Goal: Use online tool/utility: Utilize a website feature to perform a specific function

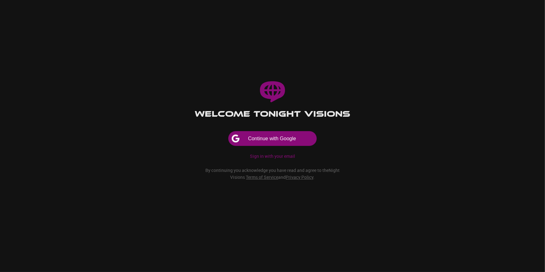
drag, startPoint x: 0, startPoint y: 0, endPoint x: 285, endPoint y: 143, distance: 318.7
click at [285, 143] on button "Continue with Google" at bounding box center [273, 138] width 88 height 14
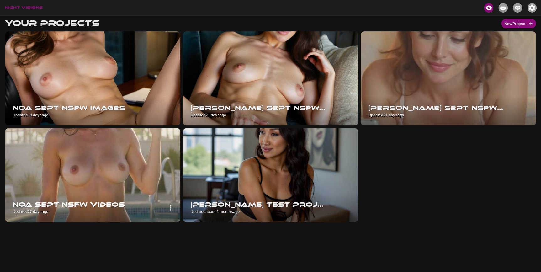
click at [110, 159] on img at bounding box center [92, 175] width 175 height 94
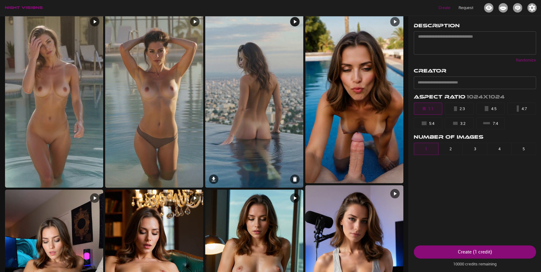
scroll to position [199, 0]
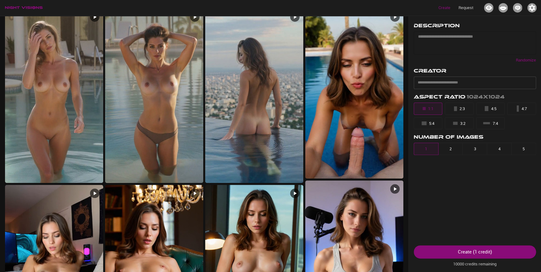
click at [442, 32] on div "* ​" at bounding box center [475, 42] width 122 height 23
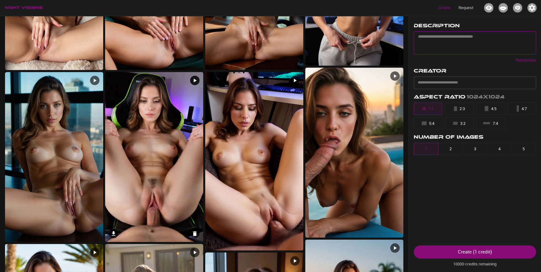
scroll to position [541, 0]
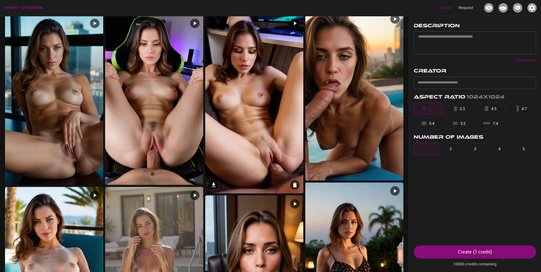
click at [273, 163] on img at bounding box center [254, 104] width 98 height 178
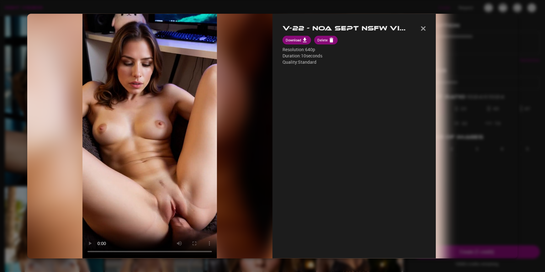
click at [18, 195] on div at bounding box center [272, 136] width 545 height 272
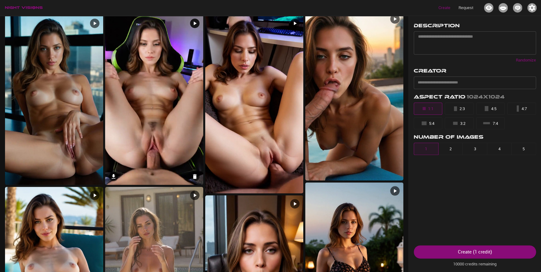
click at [135, 116] on img at bounding box center [154, 100] width 98 height 170
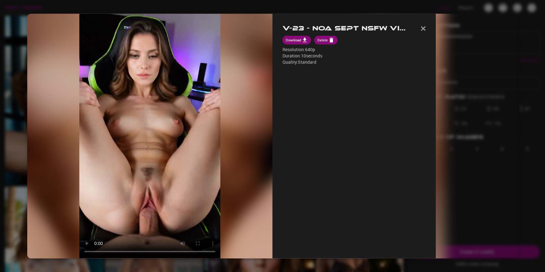
click at [18, 197] on div at bounding box center [272, 136] width 545 height 272
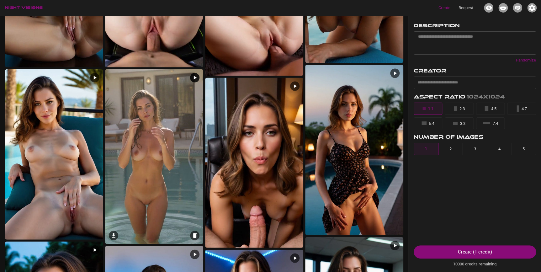
scroll to position [712, 0]
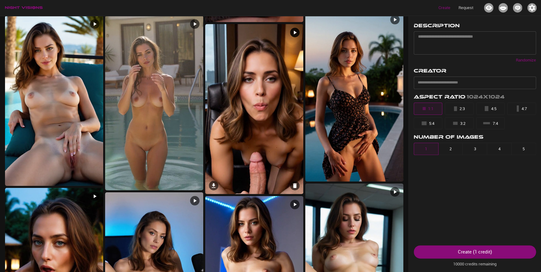
click at [240, 150] on img at bounding box center [254, 109] width 98 height 170
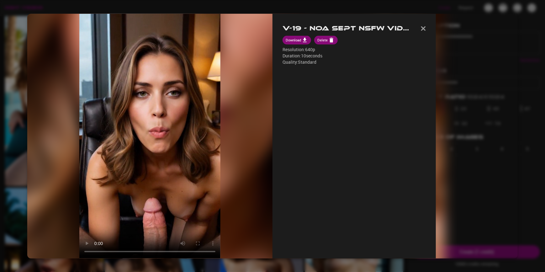
click at [11, 190] on div at bounding box center [272, 136] width 545 height 272
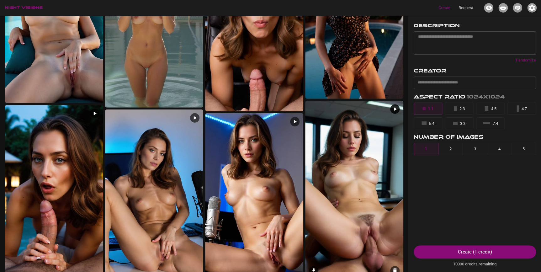
scroll to position [785, 0]
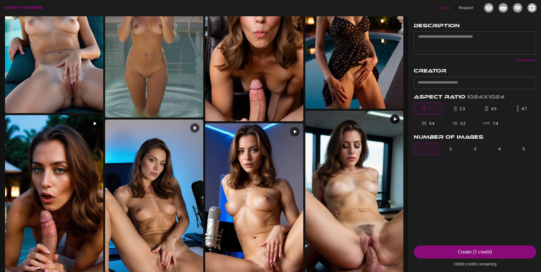
click at [354, 177] on img at bounding box center [354, 200] width 98 height 178
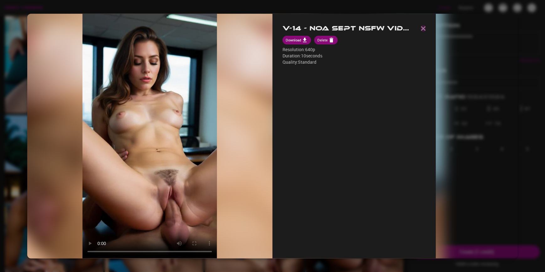
click at [423, 28] on img "button" at bounding box center [423, 28] width 5 height 4
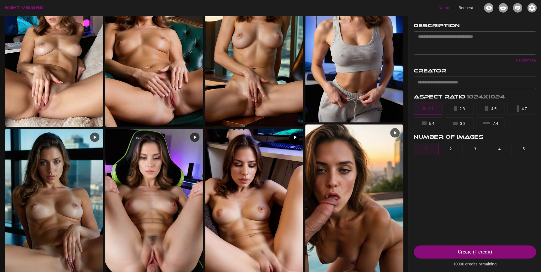
scroll to position [414, 0]
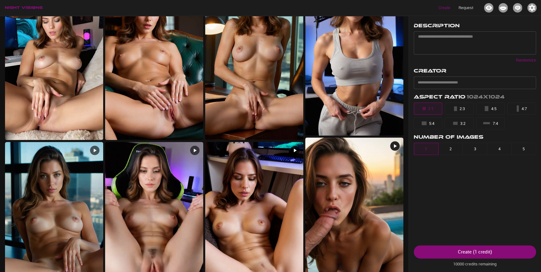
click at [335, 202] on img at bounding box center [354, 222] width 98 height 170
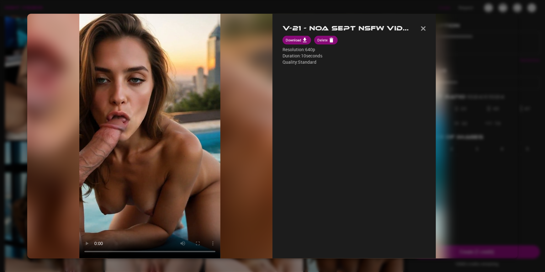
click at [320, 264] on div at bounding box center [272, 136] width 545 height 272
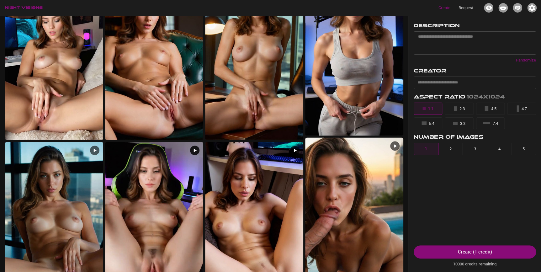
click at [142, 169] on img at bounding box center [154, 227] width 98 height 170
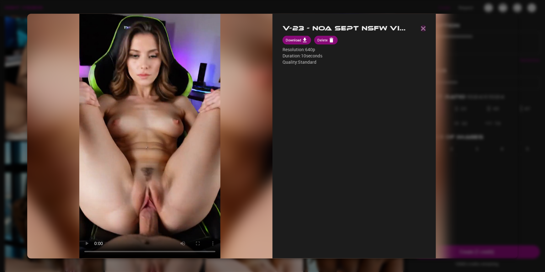
click at [421, 30] on img "button" at bounding box center [423, 28] width 5 height 4
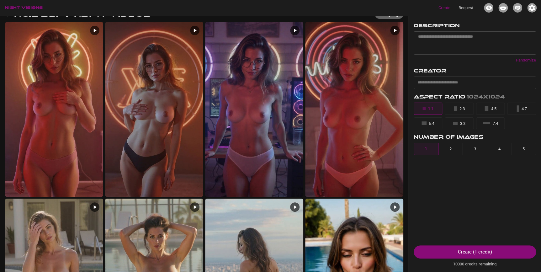
scroll to position [0, 0]
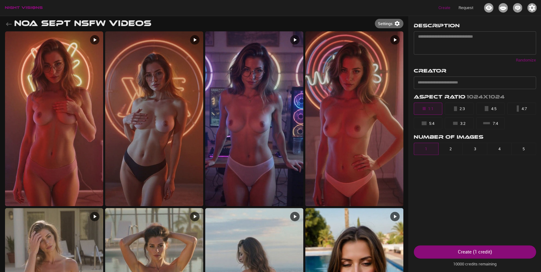
click at [381, 11] on div "Create Request" at bounding box center [270, 8] width 541 height 16
click at [9, 23] on icon "button" at bounding box center [9, 24] width 8 height 8
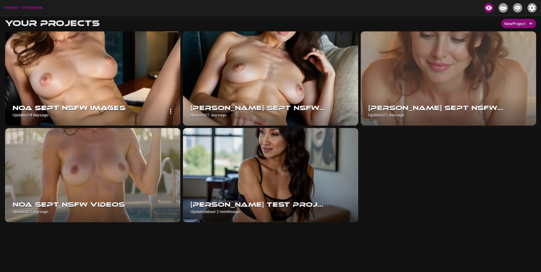
click at [124, 80] on img at bounding box center [92, 78] width 175 height 94
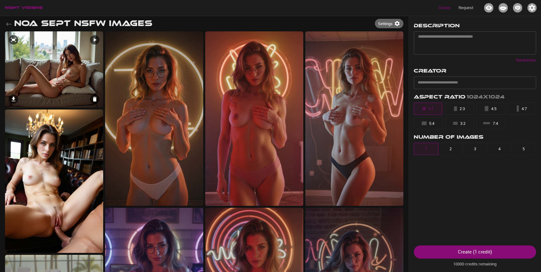
click at [78, 75] on img at bounding box center [54, 69] width 98 height 76
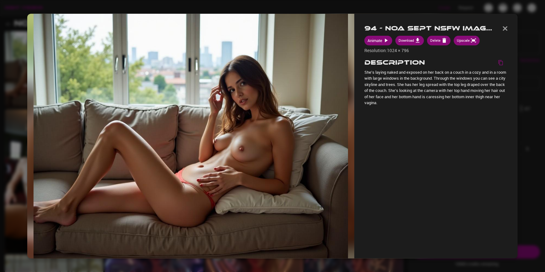
click at [18, 147] on div at bounding box center [272, 136] width 545 height 272
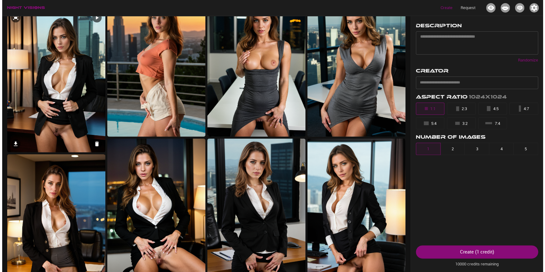
scroll to position [712, 0]
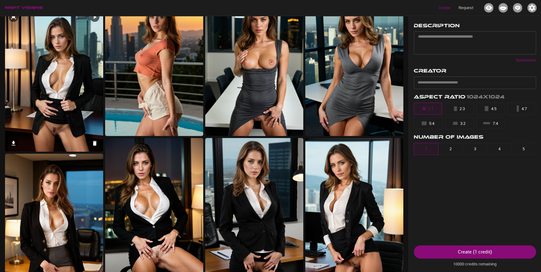
click at [77, 108] on img at bounding box center [54, 80] width 98 height 143
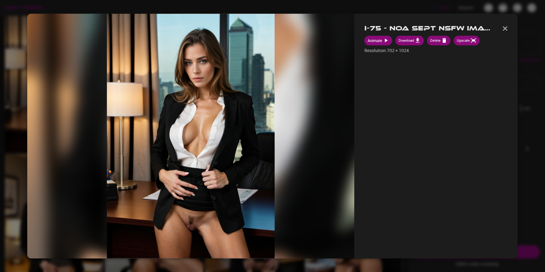
click at [184, 229] on img at bounding box center [191, 135] width 168 height 245
click at [506, 29] on img "button" at bounding box center [505, 28] width 5 height 4
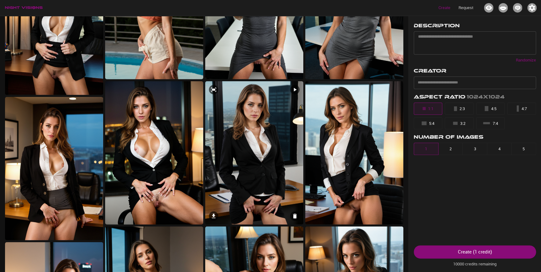
scroll to position [769, 0]
click at [194, 176] on img at bounding box center [154, 152] width 98 height 143
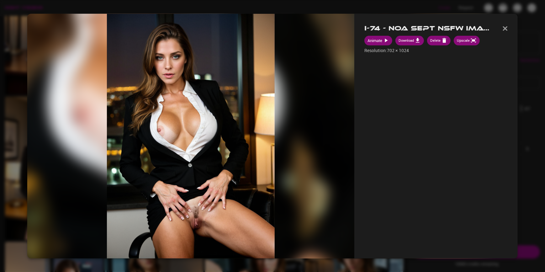
click at [504, 26] on img "button" at bounding box center [505, 28] width 5 height 4
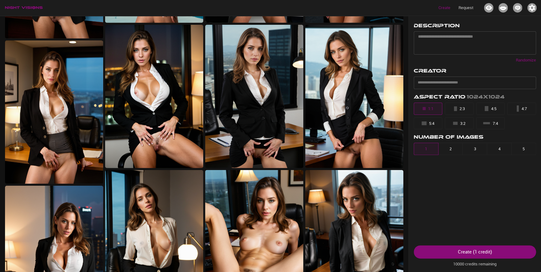
scroll to position [741, 0]
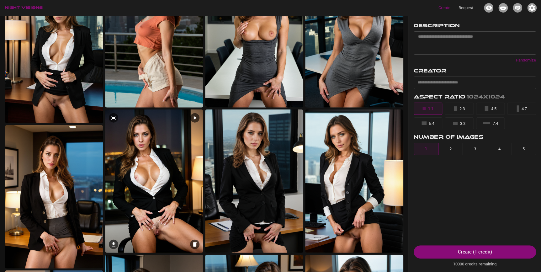
click at [151, 163] on img at bounding box center [154, 180] width 98 height 143
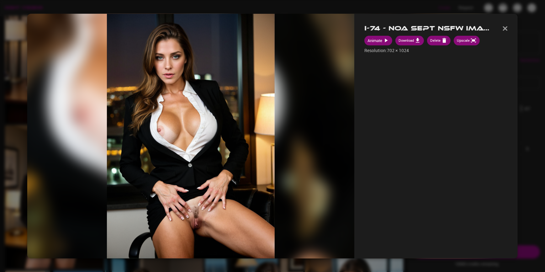
click at [507, 26] on img "button" at bounding box center [505, 28] width 5 height 4
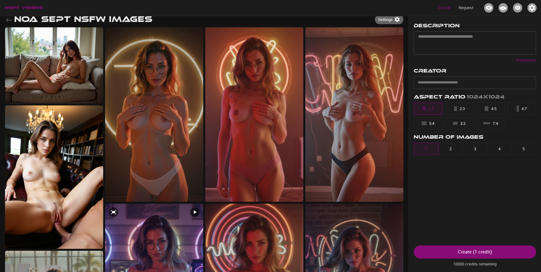
scroll to position [0, 0]
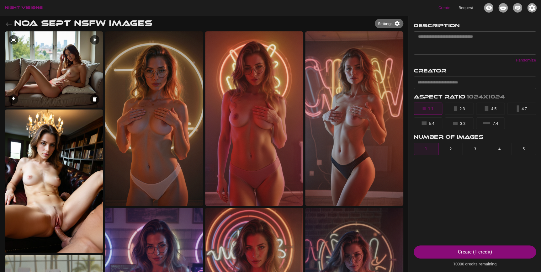
click at [68, 88] on img at bounding box center [54, 69] width 98 height 76
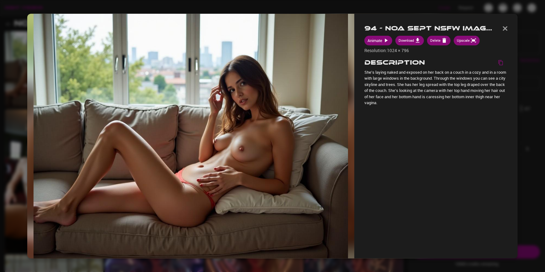
click at [13, 164] on div at bounding box center [272, 136] width 545 height 272
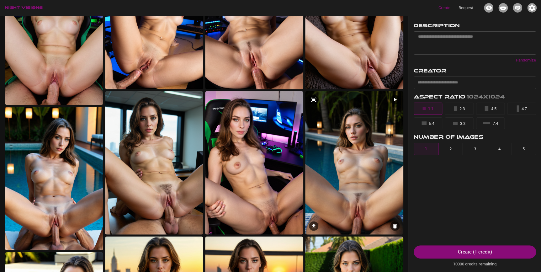
scroll to position [2936, 0]
click at [176, 185] on img at bounding box center [154, 162] width 98 height 143
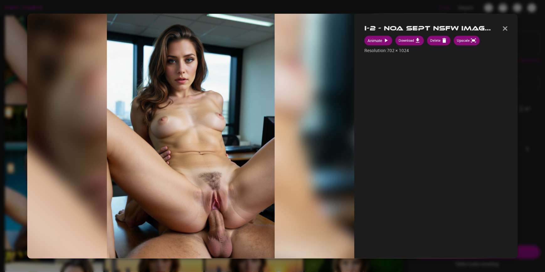
click at [22, 188] on div at bounding box center [272, 136] width 545 height 272
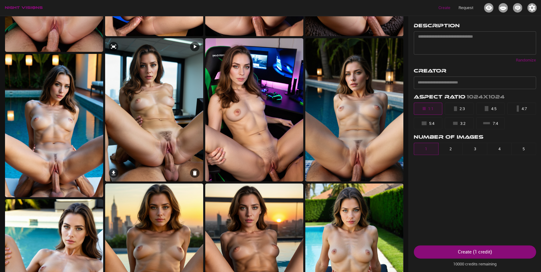
scroll to position [2993, 0]
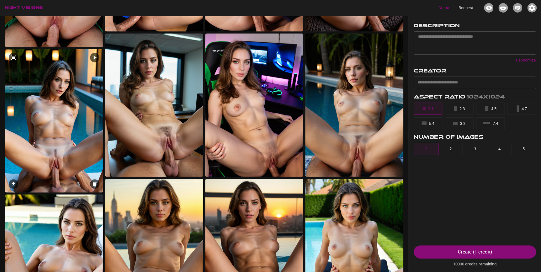
click at [84, 144] on img at bounding box center [54, 120] width 98 height 143
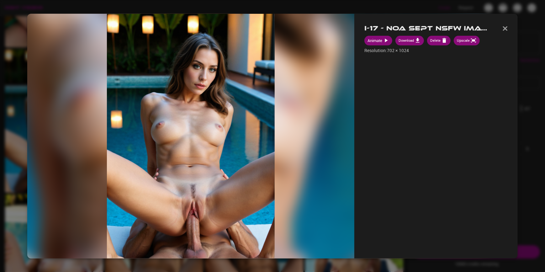
click at [14, 170] on div at bounding box center [272, 136] width 545 height 272
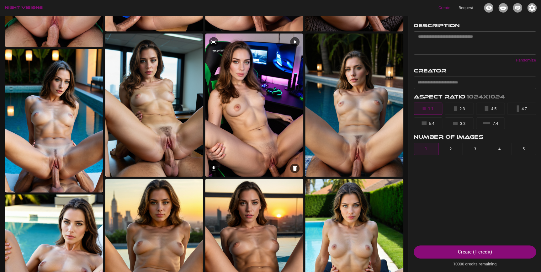
click at [266, 126] on img at bounding box center [254, 105] width 98 height 143
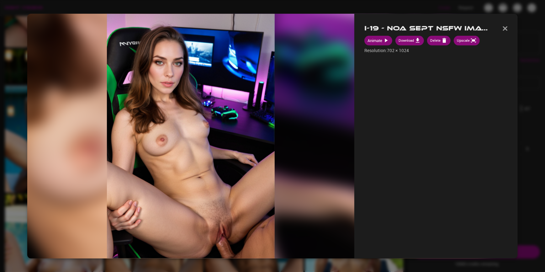
click at [10, 143] on div at bounding box center [272, 136] width 545 height 272
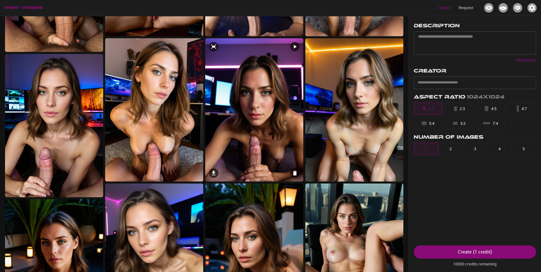
scroll to position [1953, 0]
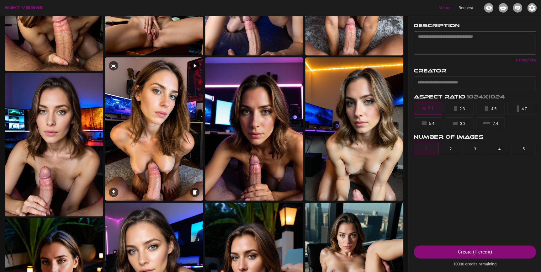
click at [168, 132] on img at bounding box center [154, 128] width 98 height 143
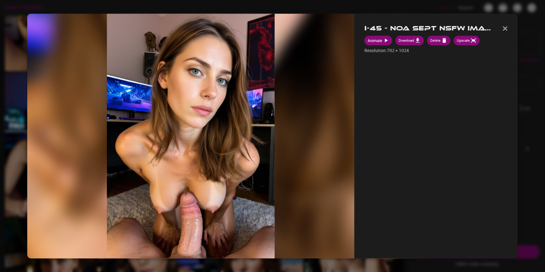
click at [506, 31] on button "button" at bounding box center [505, 28] width 5 height 9
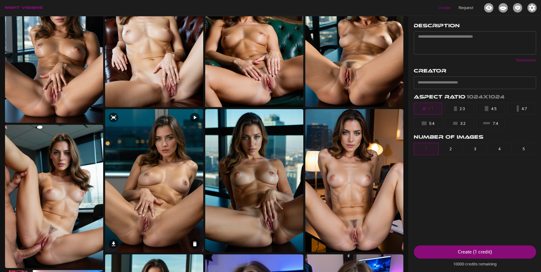
scroll to position [1611, 0]
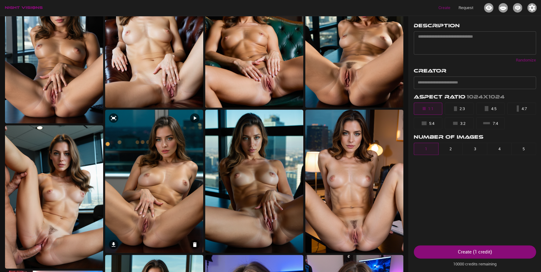
click at [154, 219] on img at bounding box center [154, 180] width 98 height 143
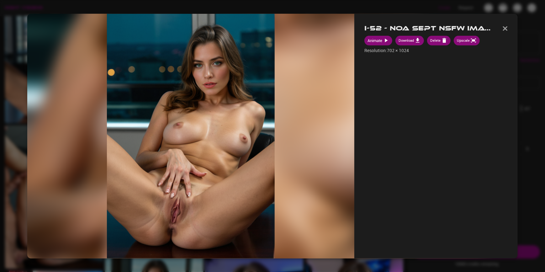
click at [16, 177] on div at bounding box center [272, 136] width 545 height 272
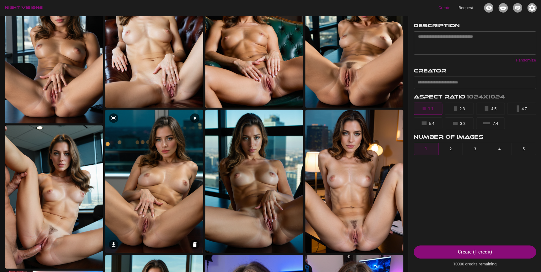
click at [160, 207] on img at bounding box center [154, 180] width 98 height 143
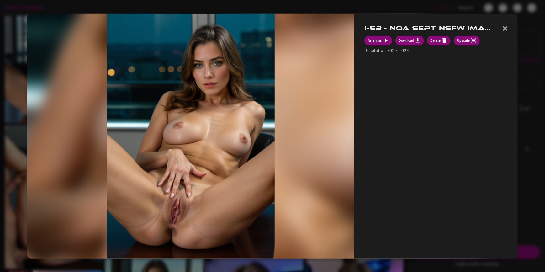
click at [17, 185] on div at bounding box center [272, 136] width 545 height 272
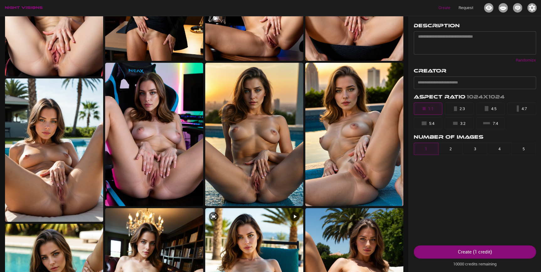
scroll to position [1155, 0]
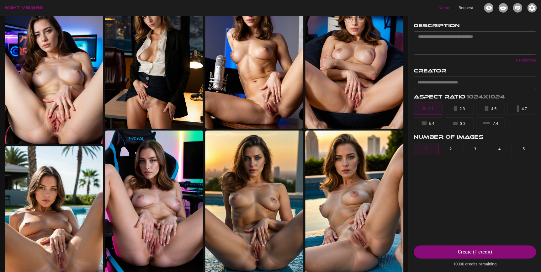
click at [26, 11] on div "Create Request" at bounding box center [270, 8] width 541 height 16
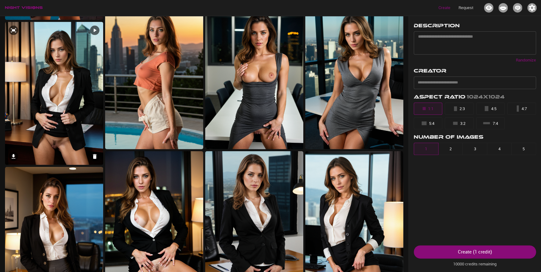
scroll to position [585, 0]
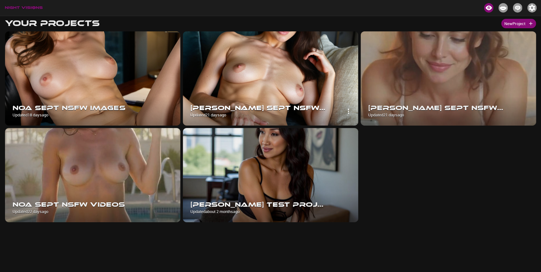
click at [297, 78] on img at bounding box center [270, 78] width 175 height 94
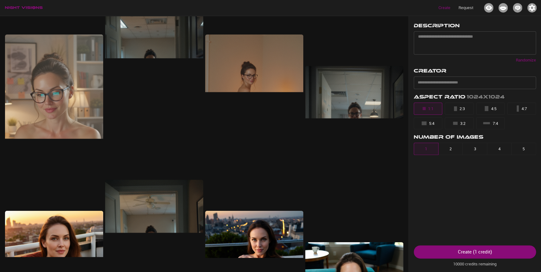
scroll to position [1026, 0]
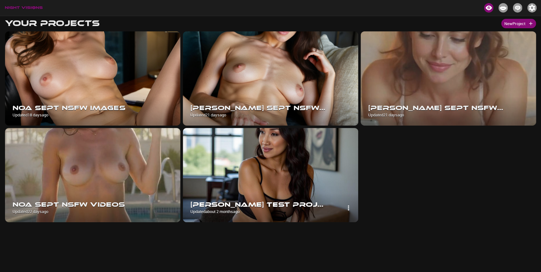
click at [274, 163] on img at bounding box center [270, 175] width 175 height 94
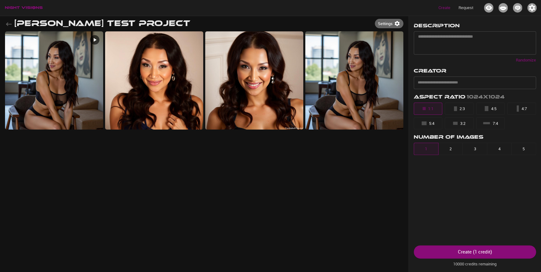
click at [7, 24] on icon "button" at bounding box center [9, 24] width 6 height 4
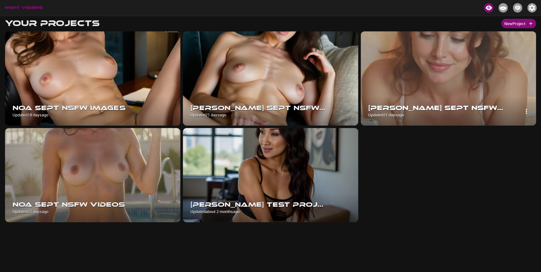
click at [427, 82] on img at bounding box center [448, 78] width 175 height 94
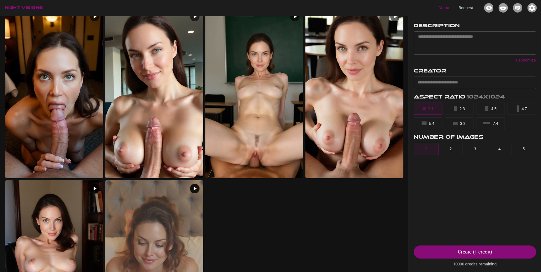
scroll to position [1054, 0]
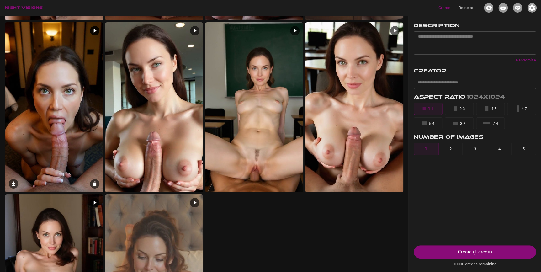
click at [66, 137] on img at bounding box center [54, 107] width 98 height 170
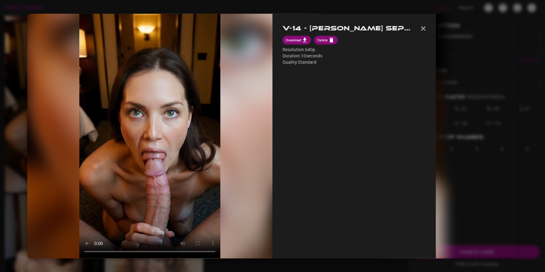
click at [13, 188] on div at bounding box center [272, 136] width 545 height 272
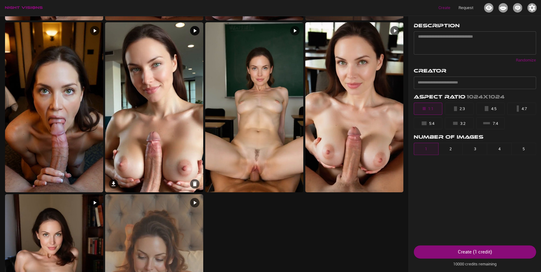
click at [166, 122] on img at bounding box center [154, 107] width 98 height 170
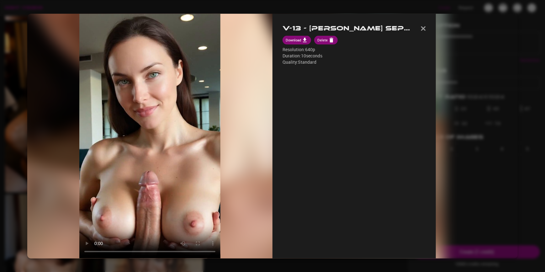
click at [18, 175] on div at bounding box center [272, 136] width 545 height 272
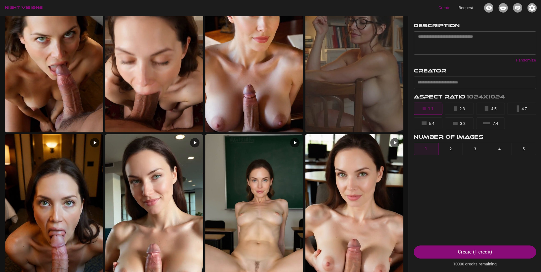
scroll to position [941, 0]
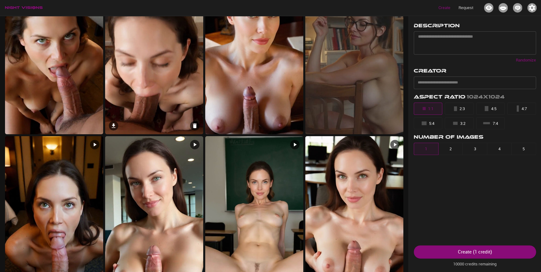
click at [131, 84] on img at bounding box center [154, 49] width 98 height 170
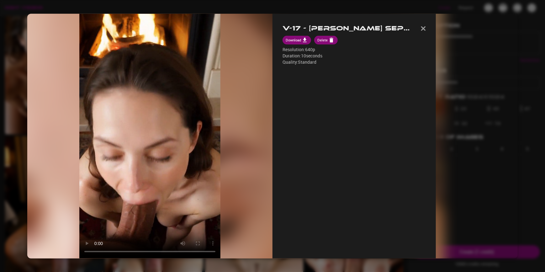
click at [34, 187] on div "Your browser doesn't support this video format. Download the video instead." at bounding box center [149, 135] width 245 height 245
click at [23, 185] on div at bounding box center [272, 136] width 545 height 272
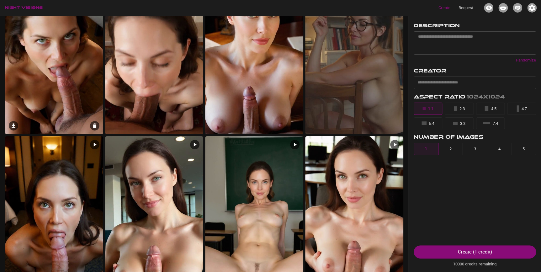
click at [68, 95] on img at bounding box center [54, 49] width 98 height 170
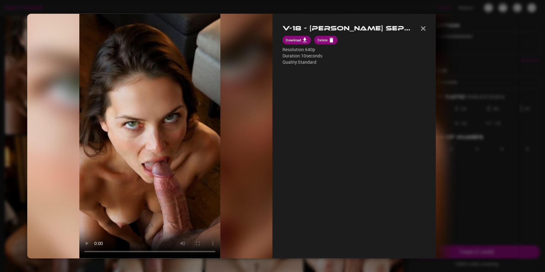
click at [16, 161] on div at bounding box center [272, 136] width 545 height 272
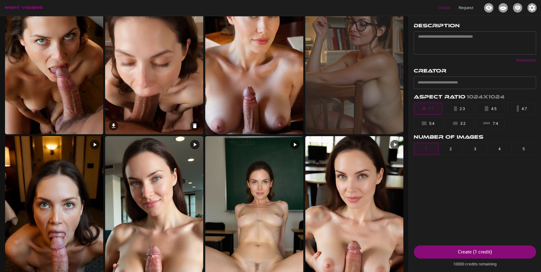
click at [156, 107] on img at bounding box center [154, 49] width 98 height 170
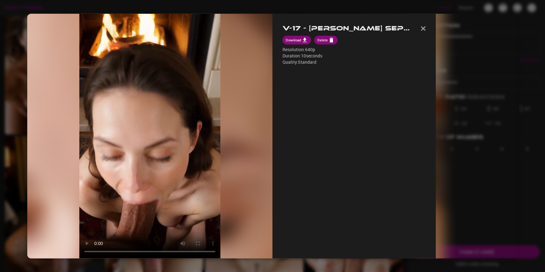
drag, startPoint x: 6, startPoint y: 163, endPoint x: 34, endPoint y: 156, distance: 28.2
click at [7, 163] on div at bounding box center [272, 136] width 545 height 272
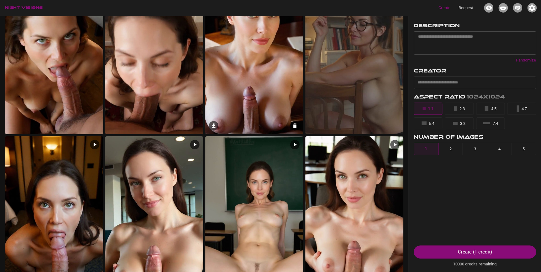
click at [254, 90] on img at bounding box center [254, 49] width 98 height 170
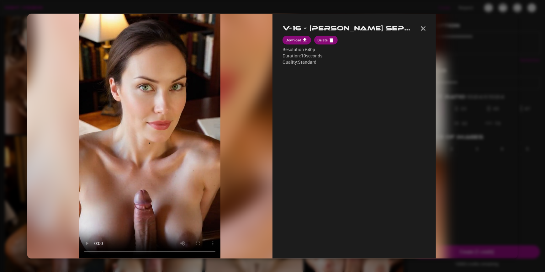
click at [14, 156] on div at bounding box center [272, 136] width 545 height 272
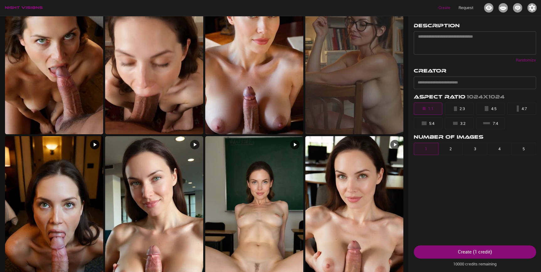
click at [14, 156] on img at bounding box center [54, 221] width 98 height 170
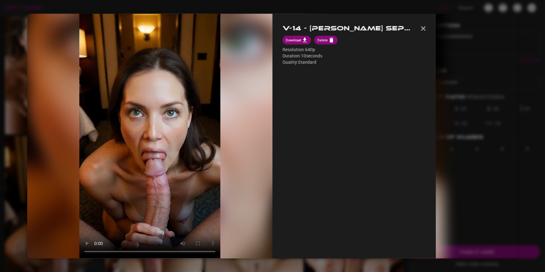
click at [421, 27] on img "button" at bounding box center [423, 28] width 5 height 4
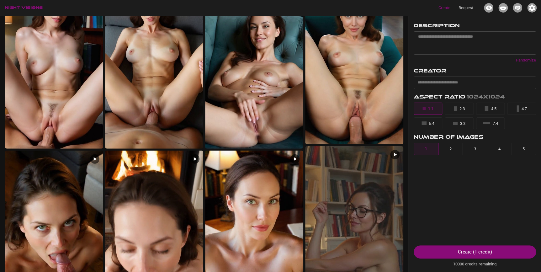
scroll to position [684, 0]
